Goal: Task Accomplishment & Management: Complete application form

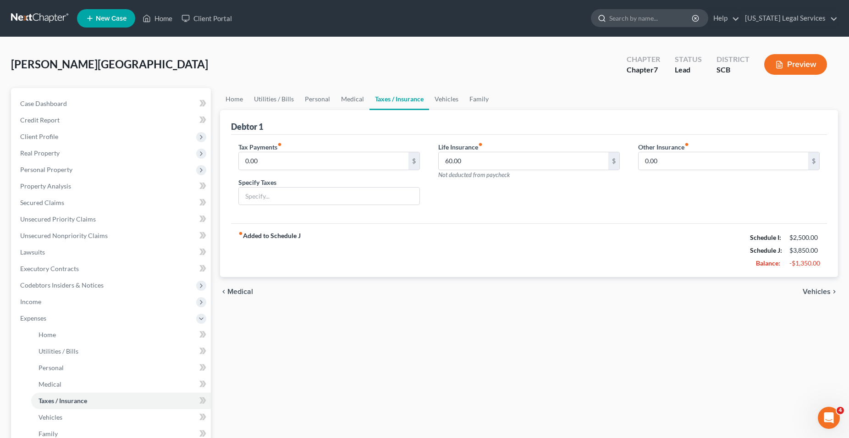
click at [646, 20] on input "search" at bounding box center [651, 18] width 84 height 17
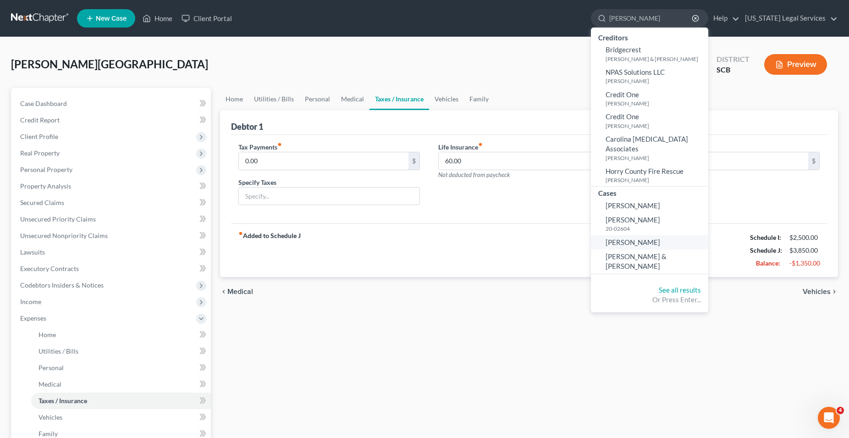
type input "[PERSON_NAME]"
click at [619, 238] on span "[PERSON_NAME]" at bounding box center [633, 242] width 55 height 8
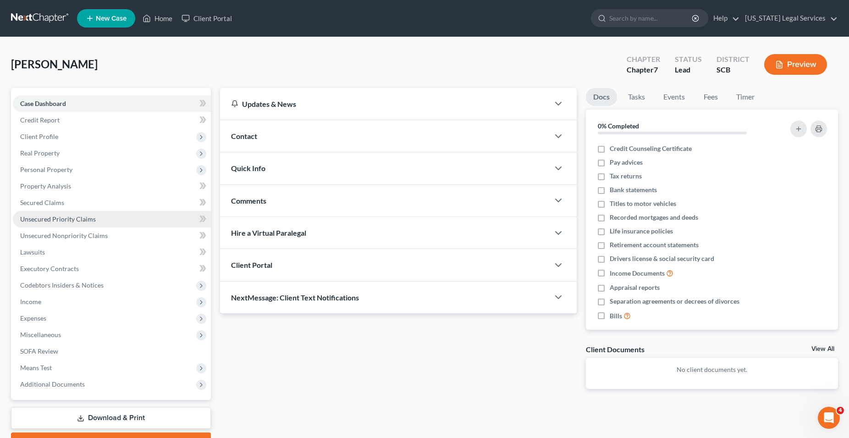
click at [56, 220] on span "Unsecured Priority Claims" at bounding box center [58, 219] width 76 height 8
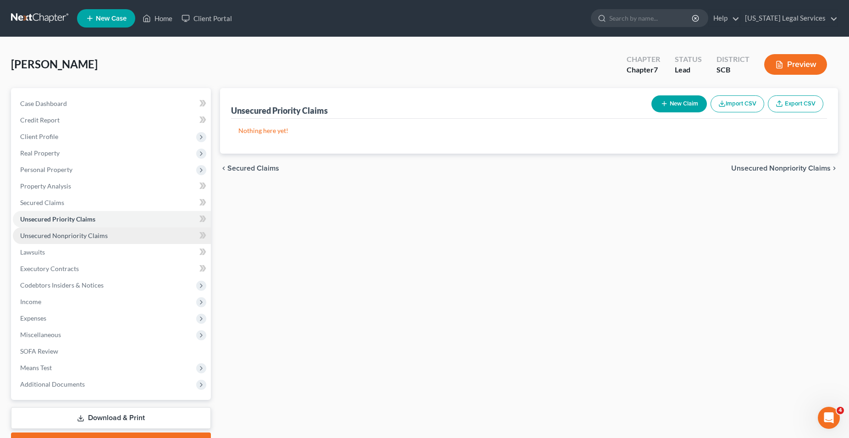
click at [49, 233] on span "Unsecured Nonpriority Claims" at bounding box center [64, 236] width 88 height 8
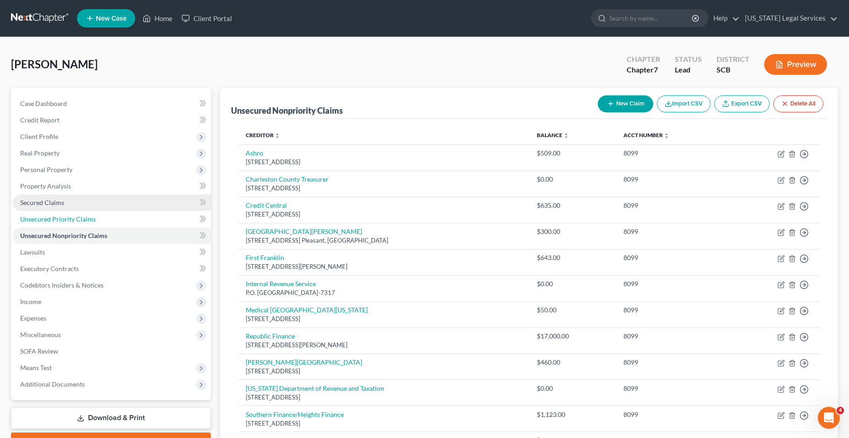
drag, startPoint x: 51, startPoint y: 217, endPoint x: 46, endPoint y: 207, distance: 10.9
click at [51, 216] on span "Unsecured Priority Claims" at bounding box center [58, 219] width 76 height 8
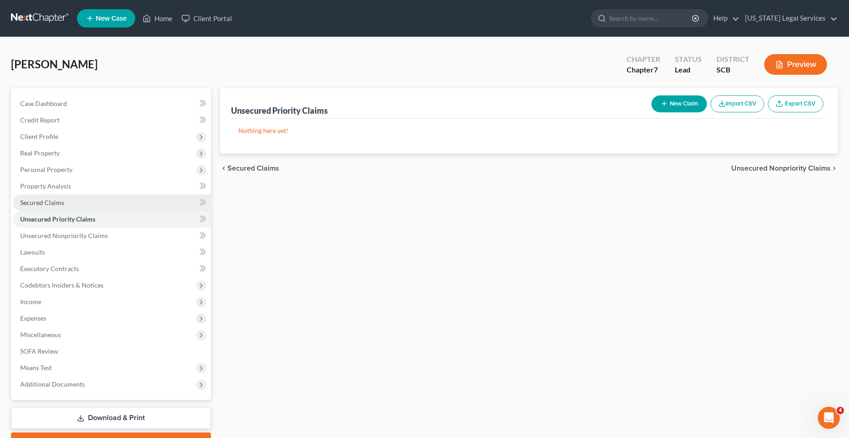
click at [42, 198] on link "Secured Claims" at bounding box center [112, 202] width 198 height 17
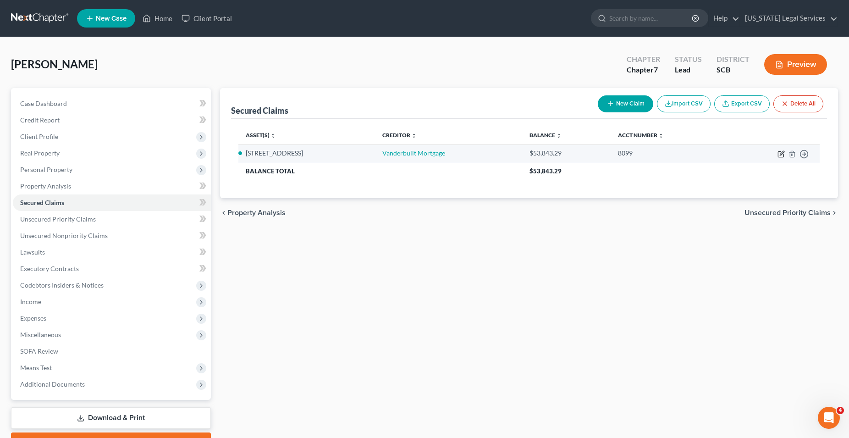
click at [781, 155] on icon "button" at bounding box center [781, 153] width 7 height 7
select select "2"
select select "0"
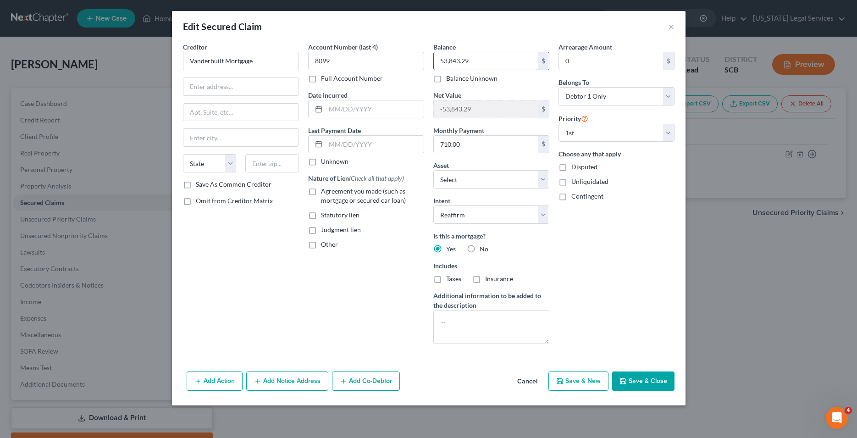
click at [479, 62] on input "53,843.29" at bounding box center [486, 60] width 104 height 17
type input "53,243.72"
drag, startPoint x: 473, startPoint y: 143, endPoint x: 381, endPoint y: 140, distance: 91.3
click at [434, 140] on input "710.00" at bounding box center [486, 144] width 104 height 17
drag, startPoint x: 460, startPoint y: 147, endPoint x: 426, endPoint y: 148, distance: 33.5
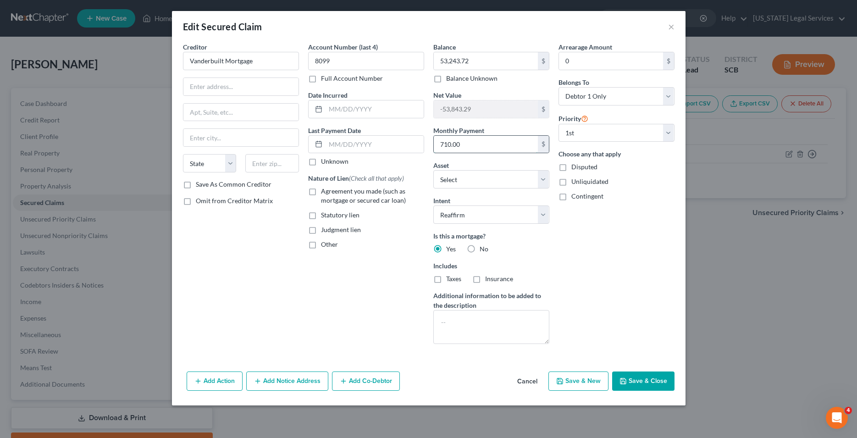
click at [434, 148] on input "710.00" at bounding box center [486, 144] width 104 height 17
type input "716.62"
click at [485, 279] on label "Insurance" at bounding box center [499, 278] width 28 height 9
click at [489, 279] on input "Insurance" at bounding box center [492, 277] width 6 height 6
checkbox input "true"
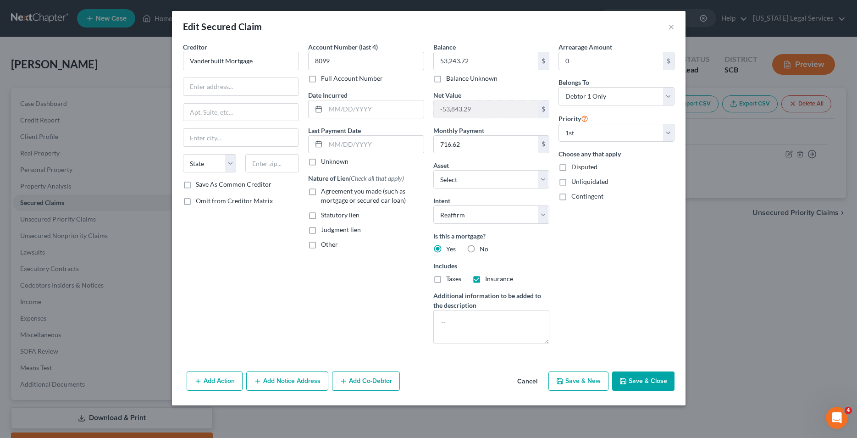
click at [446, 281] on label "Taxes" at bounding box center [453, 278] width 15 height 9
click at [450, 280] on input "Taxes" at bounding box center [453, 277] width 6 height 6
checkbox input "true"
click at [226, 83] on input "text" at bounding box center [240, 86] width 115 height 17
type input "PO Box 9800"
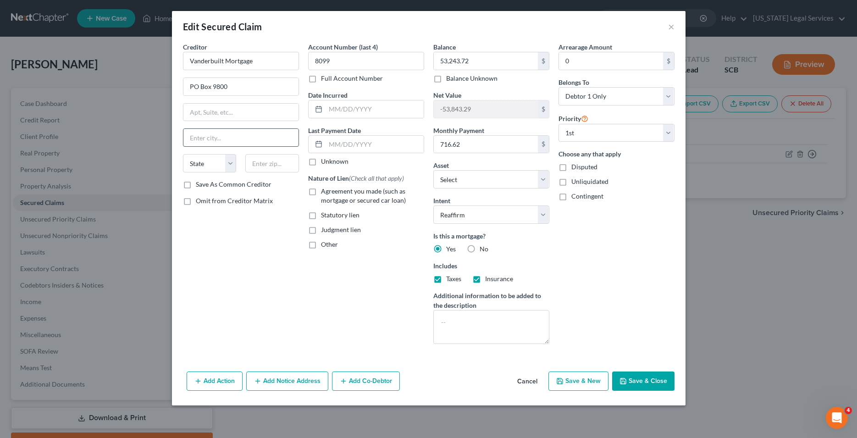
click at [230, 139] on input "text" at bounding box center [240, 137] width 115 height 17
type input "Maryville"
select select "44"
type input "37802"
click at [645, 383] on button "Save & Close" at bounding box center [643, 380] width 62 height 19
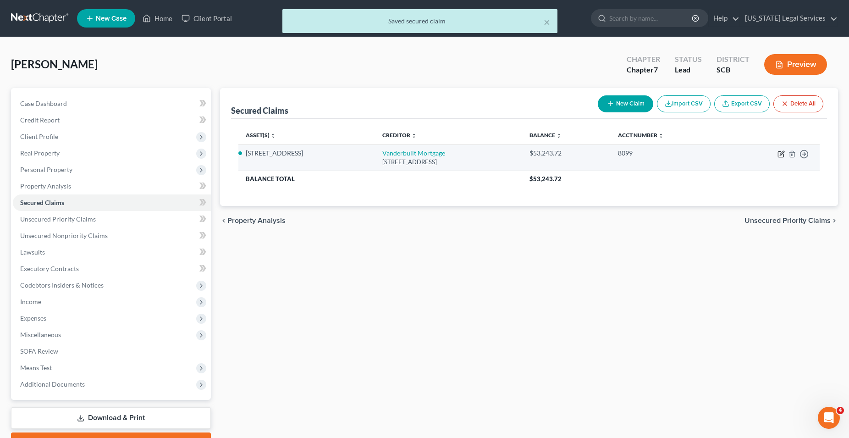
click at [781, 156] on icon "button" at bounding box center [781, 153] width 7 height 7
select select "44"
select select "2"
select select "0"
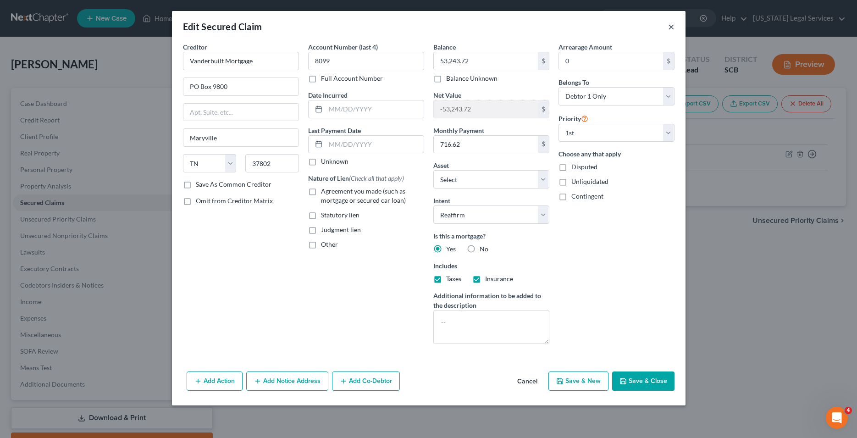
click at [671, 28] on button "×" at bounding box center [671, 26] width 6 height 11
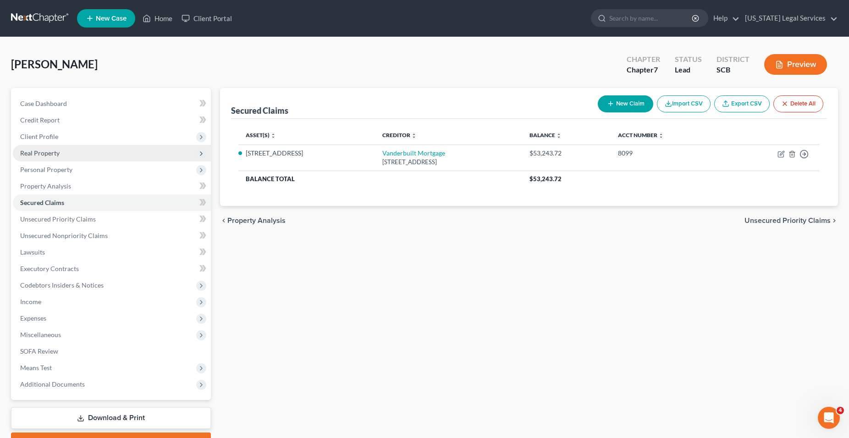
click at [38, 154] on span "Real Property" at bounding box center [39, 153] width 39 height 8
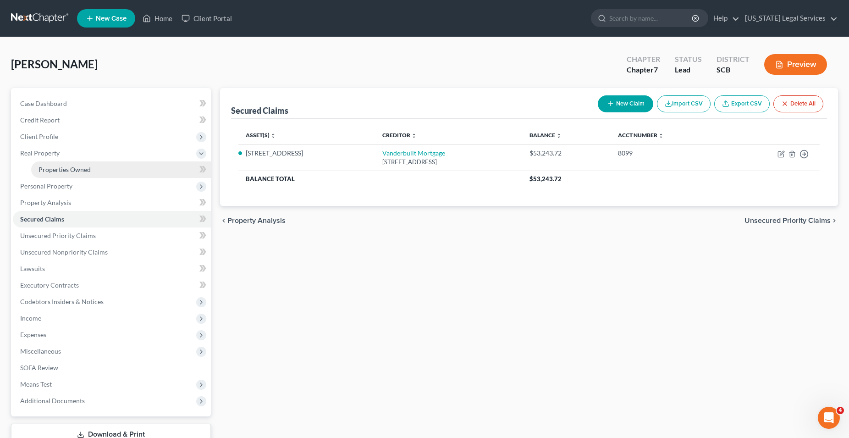
click at [40, 171] on span "Properties Owned" at bounding box center [65, 170] width 52 height 8
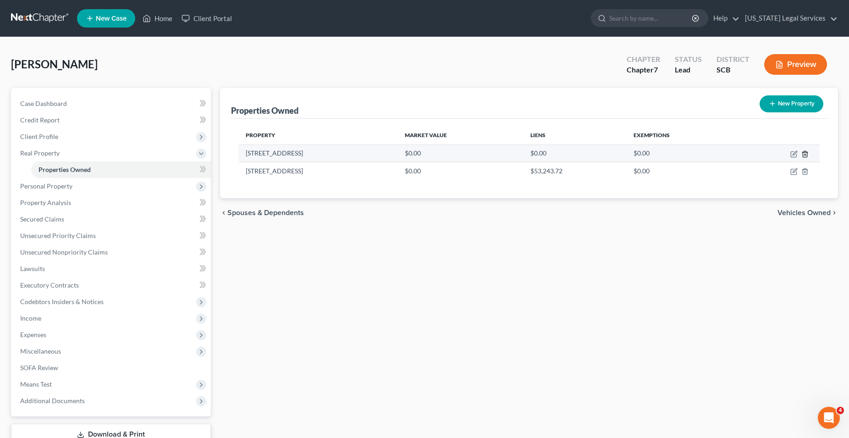
click at [807, 153] on icon "button" at bounding box center [805, 154] width 4 height 6
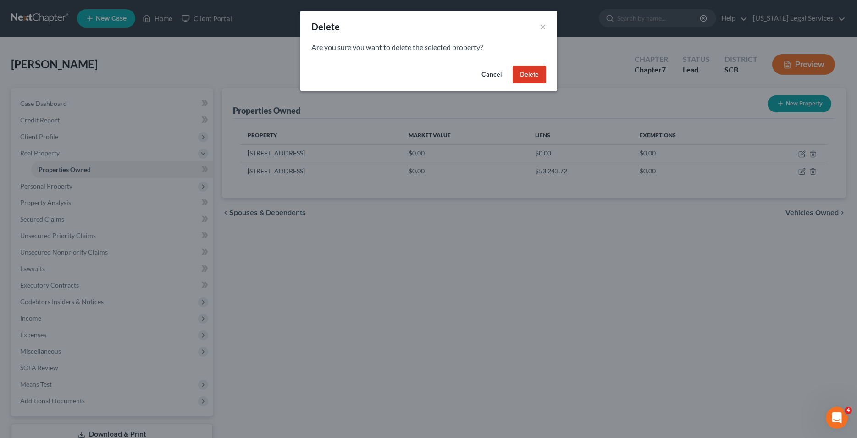
click at [537, 74] on button "Delete" at bounding box center [529, 75] width 33 height 18
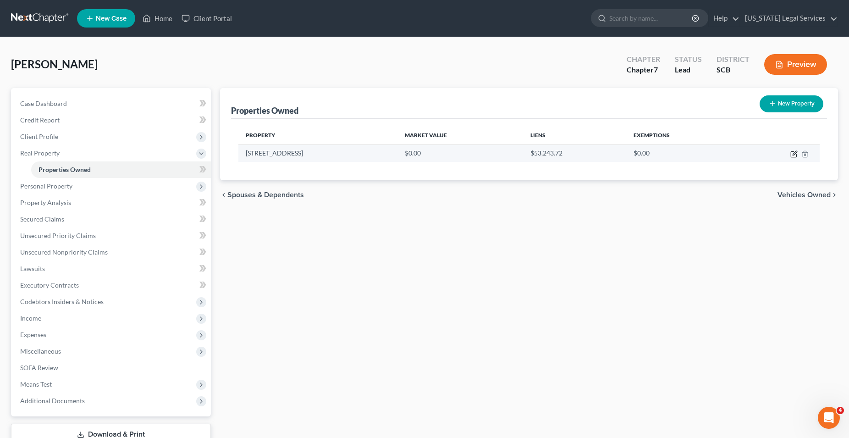
click at [796, 155] on icon "button" at bounding box center [793, 153] width 7 height 7
select select "42"
select select "0"
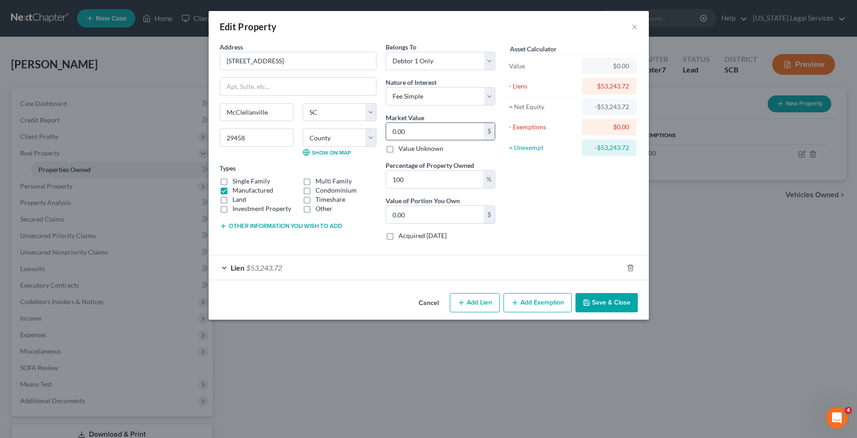
drag, startPoint x: 432, startPoint y: 129, endPoint x: 423, endPoint y: 136, distance: 11.5
click at [423, 136] on input "0.00" at bounding box center [435, 131] width 98 height 17
type input "5"
type input "5.00"
type input "58"
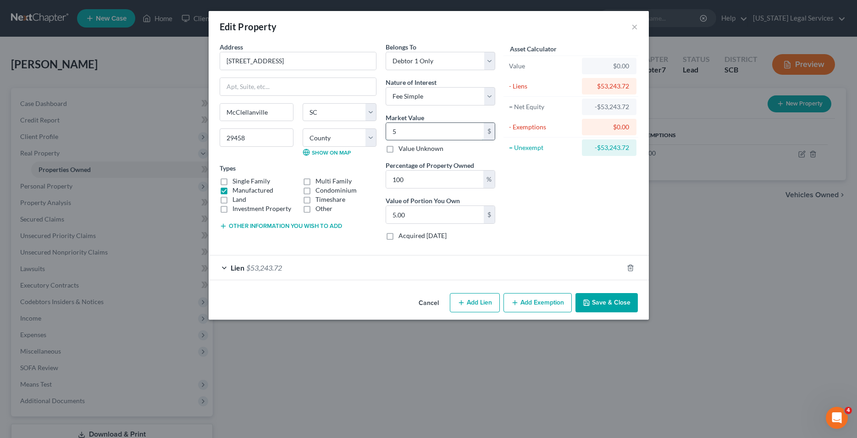
type input "58.00"
type input "580"
type input "580.00"
type input "5800"
type input "5,800.00"
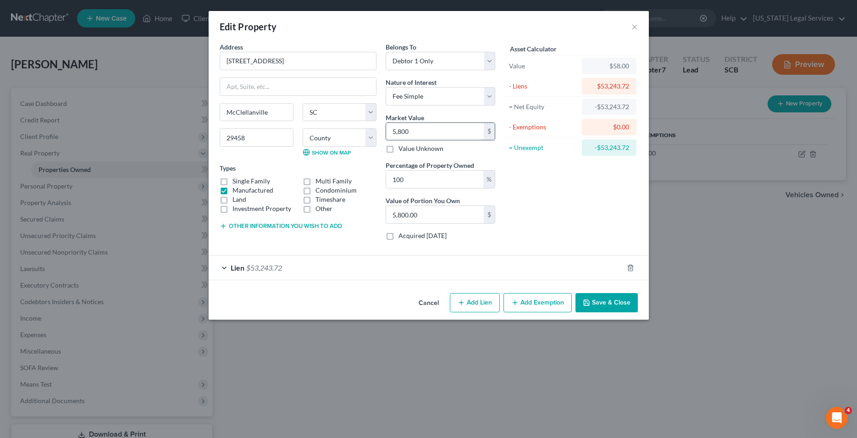
type input "5,8000"
type input "58,000.00"
click at [346, 244] on div "Address * 1139 [GEOGRAPHIC_DATA] [GEOGRAPHIC_DATA] [US_STATE] [GEOGRAPHIC_DATA]…" at bounding box center [298, 144] width 166 height 205
click at [597, 300] on button "Save & Close" at bounding box center [606, 302] width 62 height 19
